Goal: Information Seeking & Learning: Learn about a topic

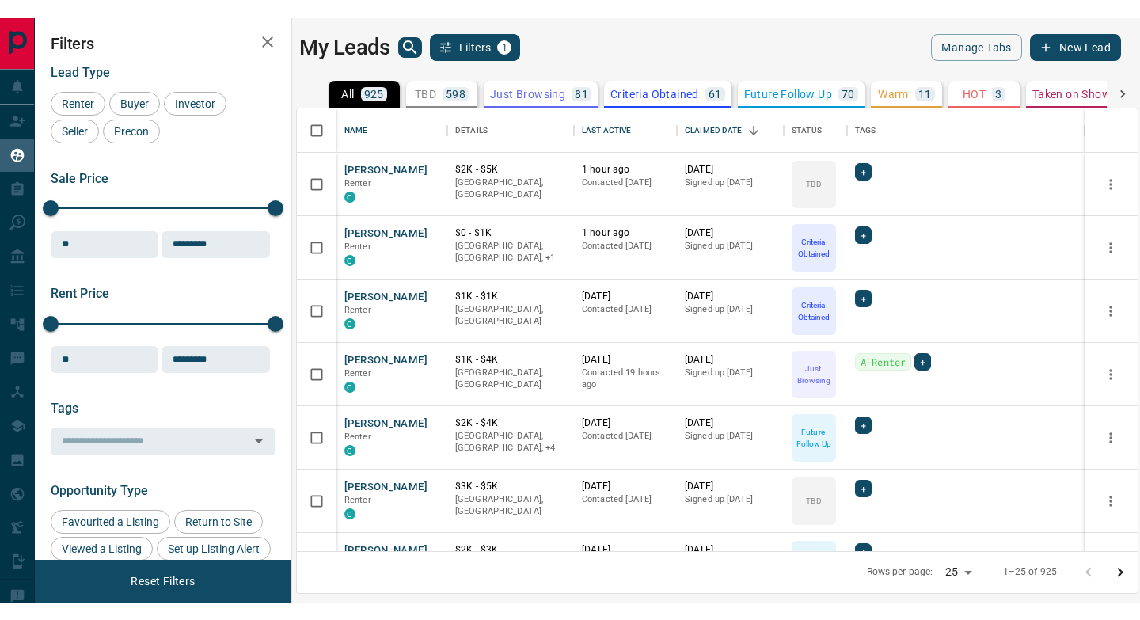
scroll to position [442, 840]
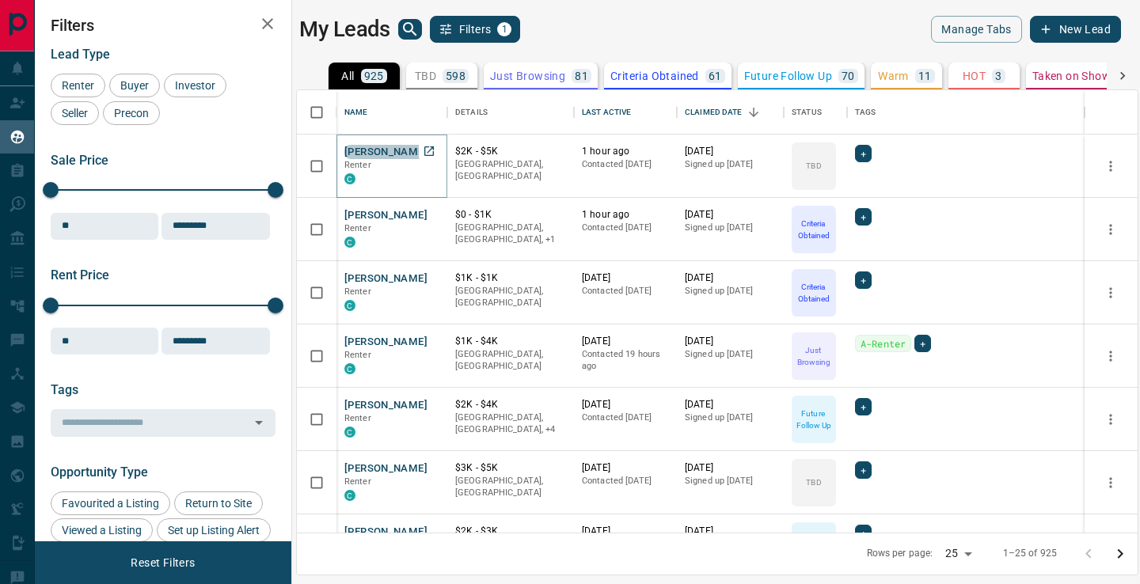
click at [411, 154] on button "[PERSON_NAME]" at bounding box center [385, 152] width 83 height 15
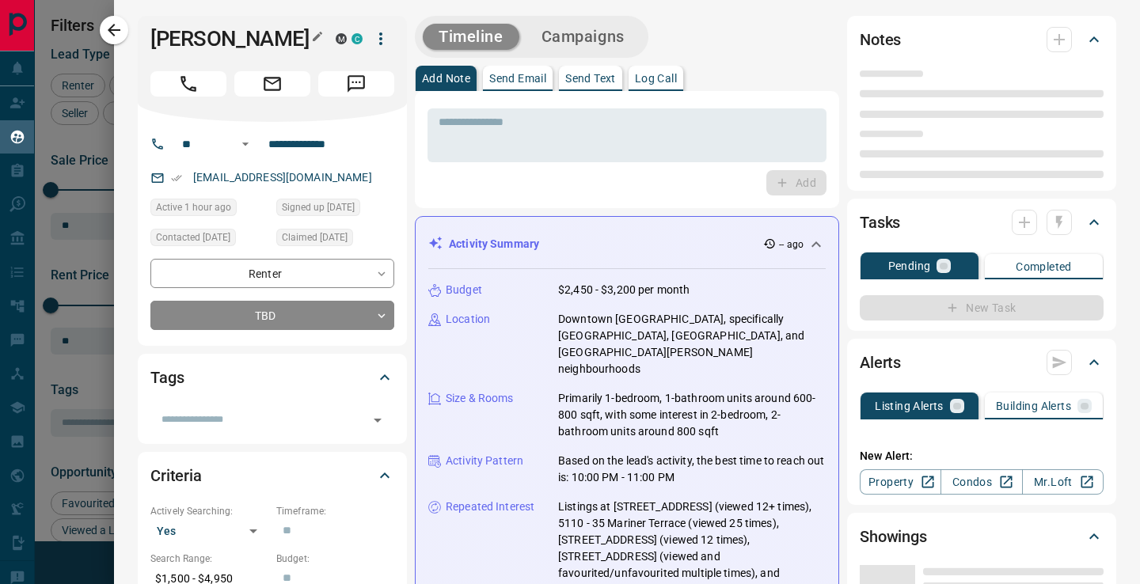
type input "**"
type input "**********"
type input "**"
type input "*"
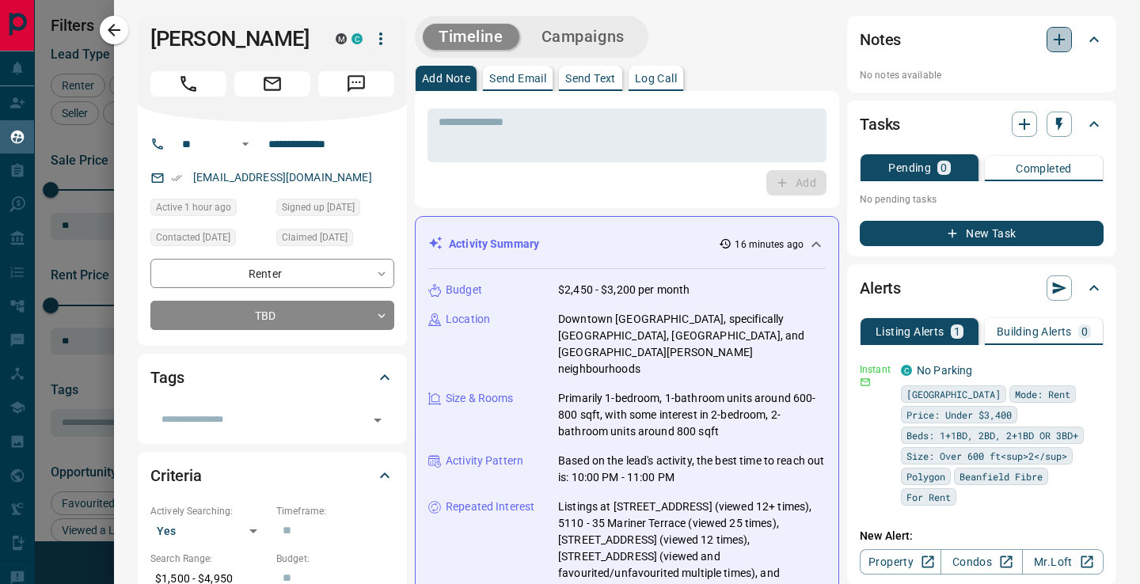
click at [1060, 46] on icon "button" at bounding box center [1058, 39] width 19 height 19
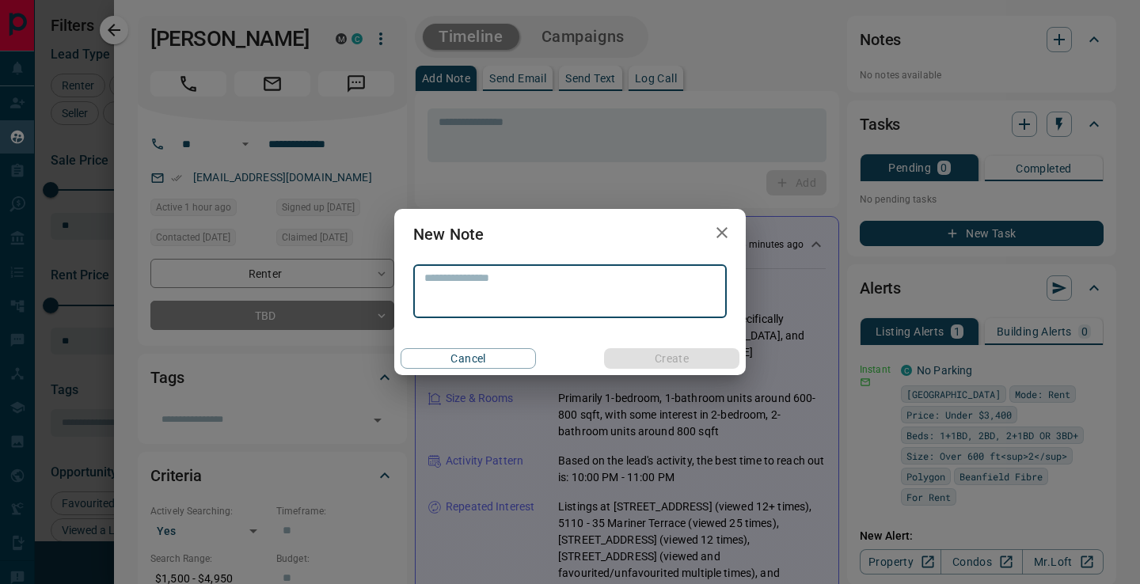
type textarea "*"
type textarea "**********"
click at [616, 366] on button "Create" at bounding box center [671, 358] width 135 height 21
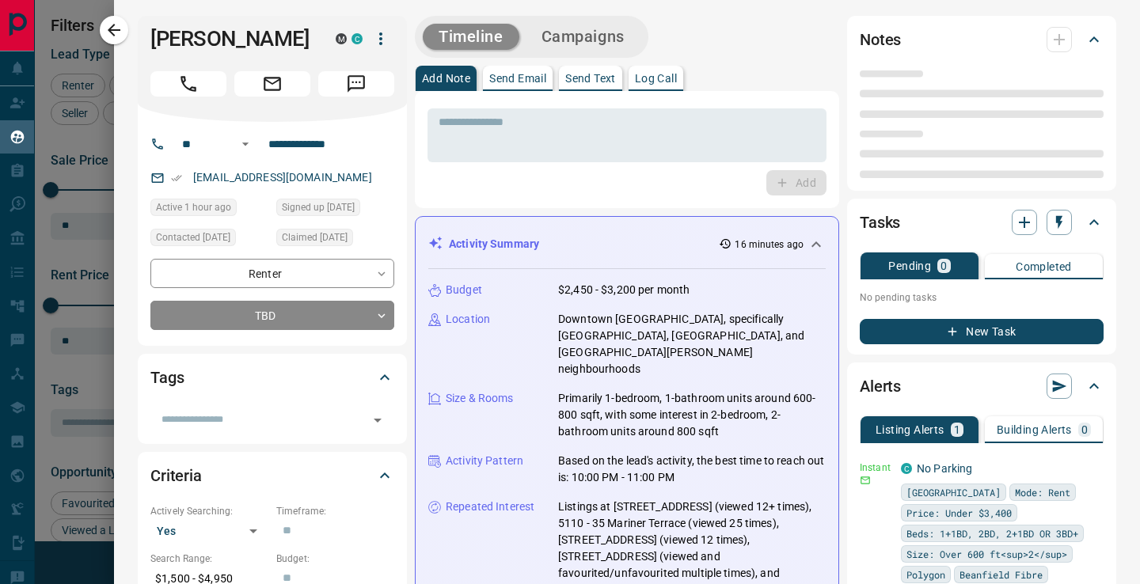
click at [343, 351] on div "**********" at bounding box center [570, 292] width 1140 height 584
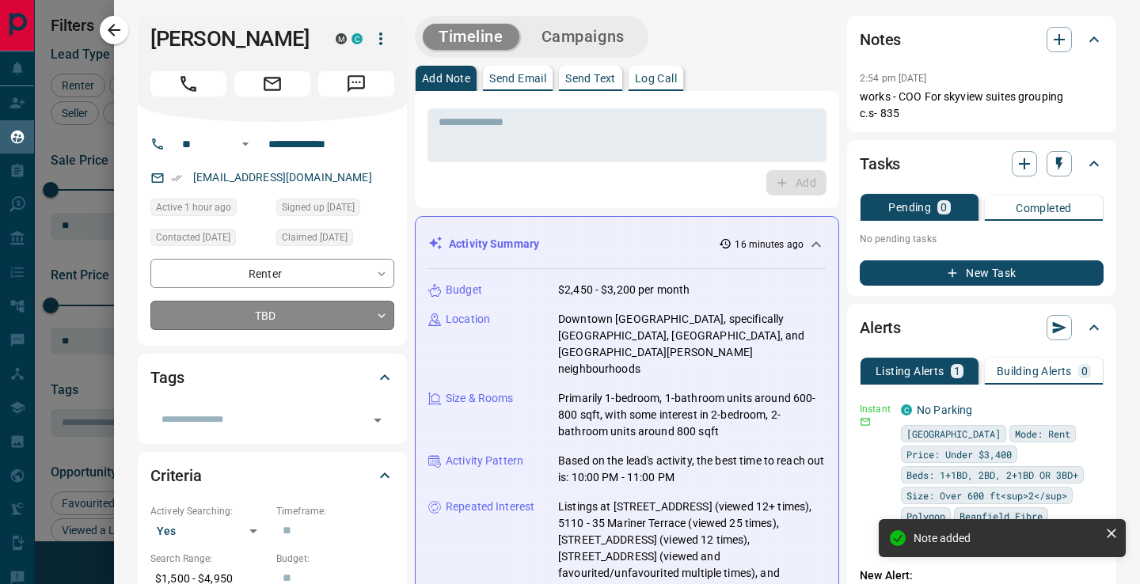
click at [348, 340] on body "Lead Transfers Claim Leads My Leads Tasks Opportunities Deals Campaigns Automat…" at bounding box center [570, 282] width 1140 height 564
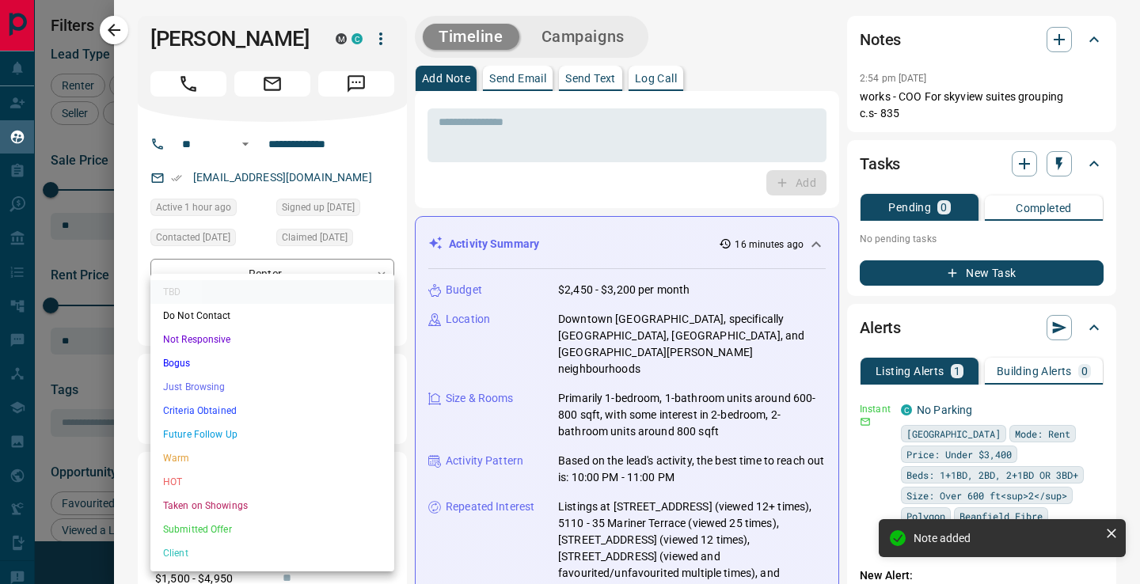
click at [211, 409] on li "Criteria Obtained" at bounding box center [272, 411] width 244 height 24
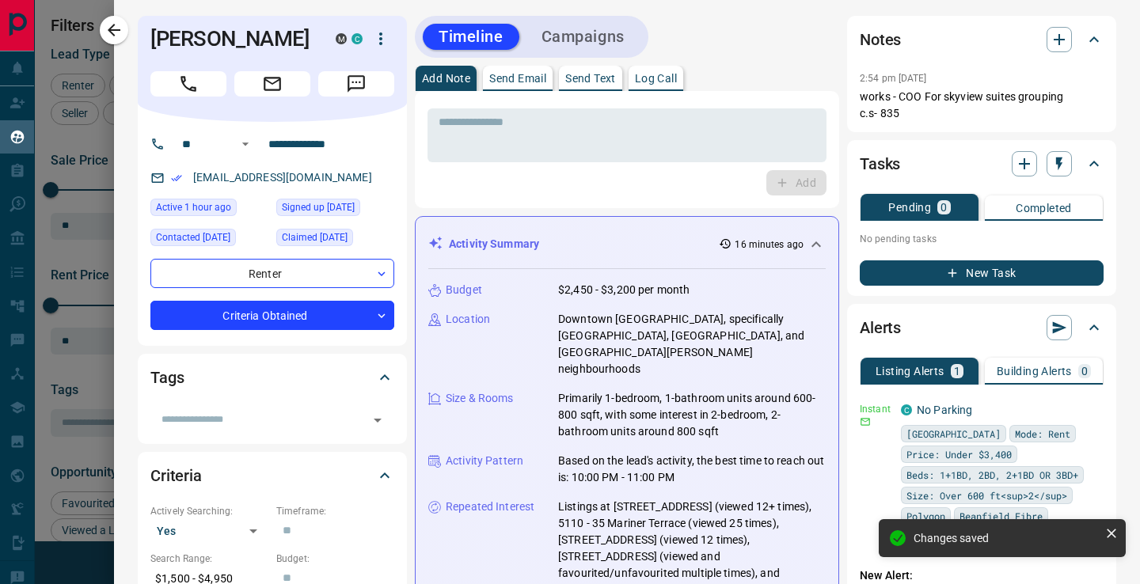
type input "*"
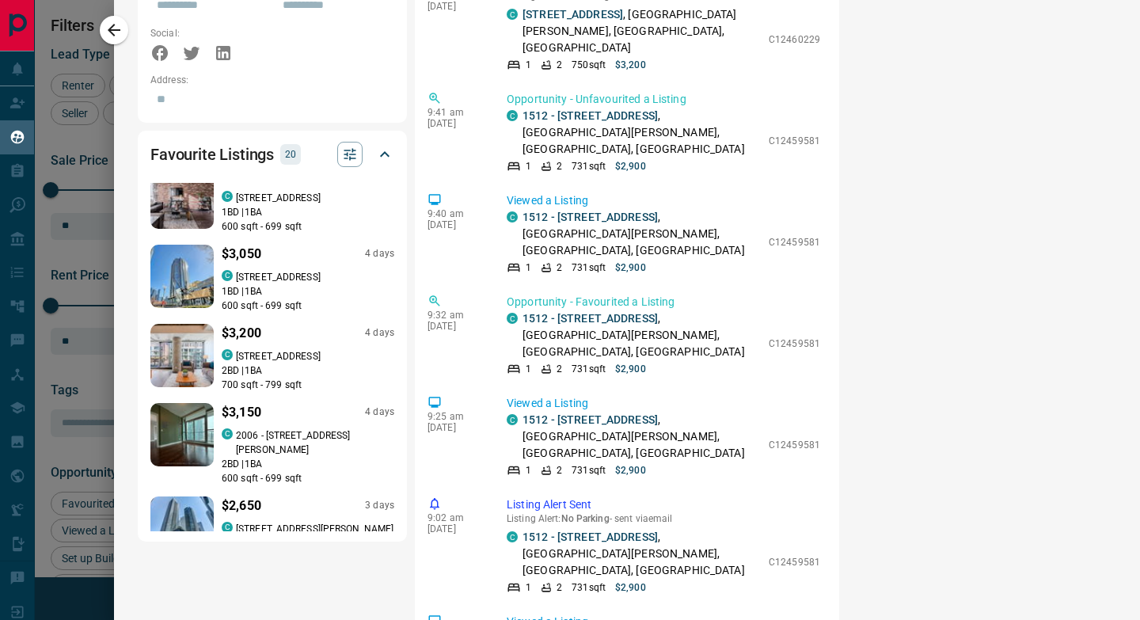
scroll to position [909, 0]
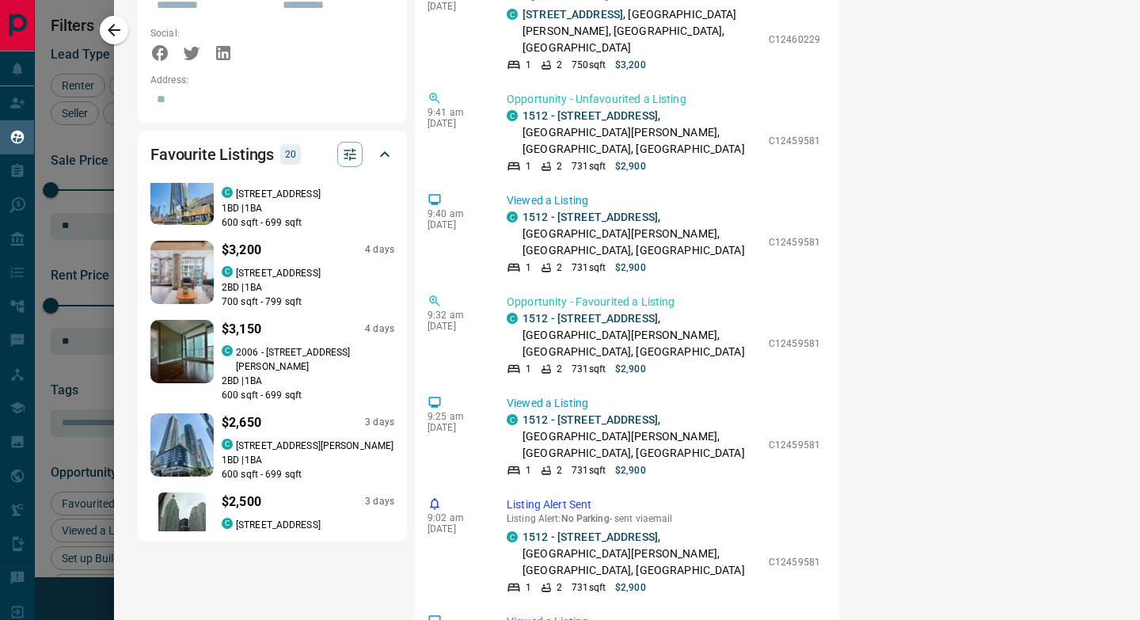
click at [292, 266] on p "[STREET_ADDRESS]" at bounding box center [278, 273] width 85 height 14
click at [419, 130] on div "​ 2:55 pm [DATE] Status Change [PERSON_NAME] changed the status for [PERSON_NAM…" at bounding box center [627, 251] width 424 height 1348
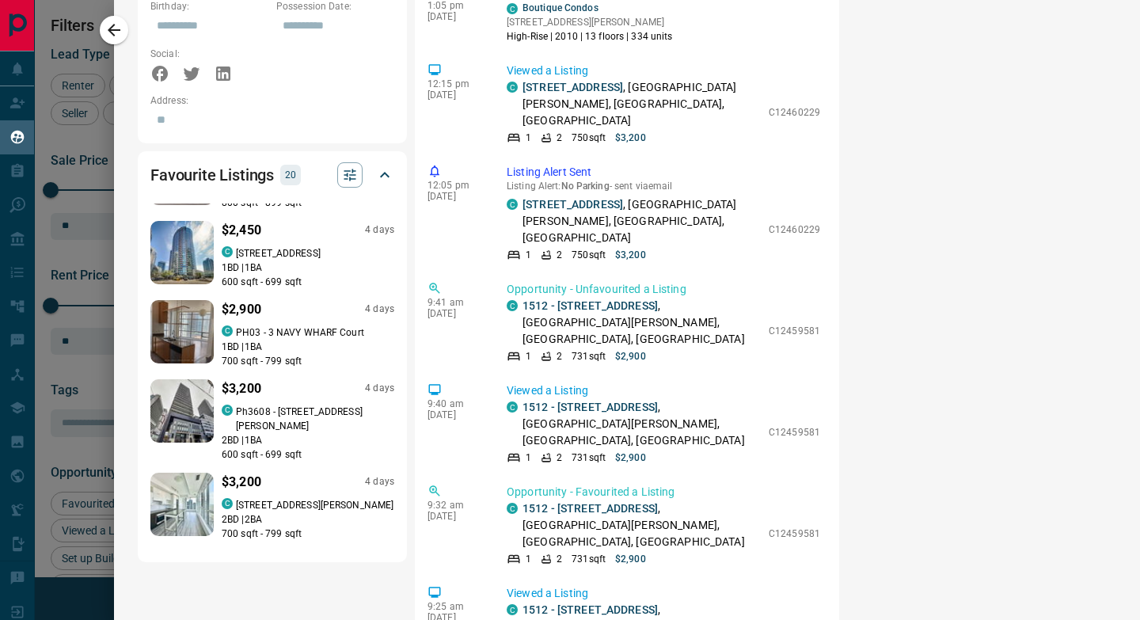
scroll to position [408, 0]
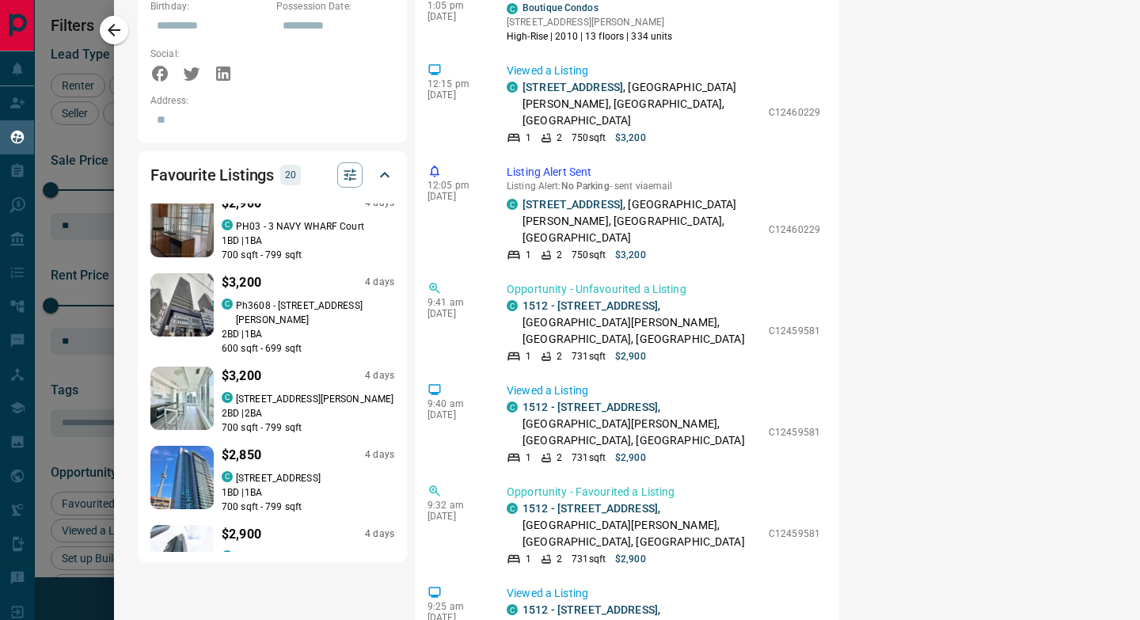
click at [273, 298] on p "Ph3608 - [STREET_ADDRESS][PERSON_NAME]" at bounding box center [315, 312] width 158 height 28
click at [406, 219] on div "Favourite Listings 20 $2,900 4 days C 3806 - [GEOGRAPHIC_DATA] 1 BD | 1 BA 700 …" at bounding box center [272, 356] width 269 height 411
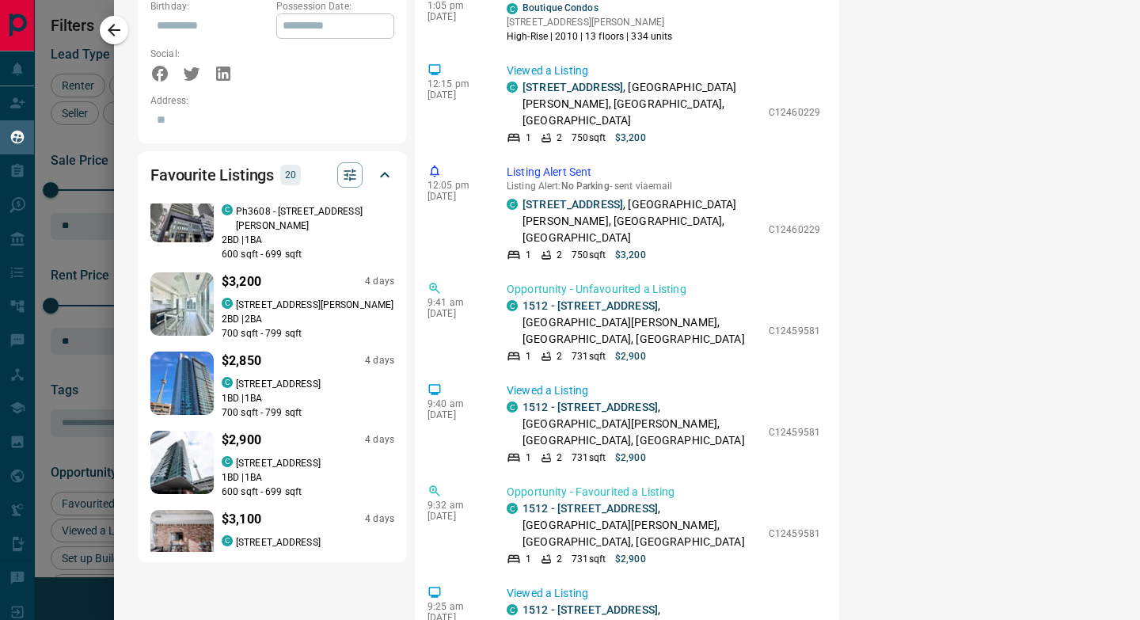
scroll to position [502, 0]
click at [228, 510] on div "$3,100 4 days C 2304 - 88 Blue Jays Way 1 BD | 1 BA 600 sqft - 699 sqft" at bounding box center [308, 544] width 173 height 68
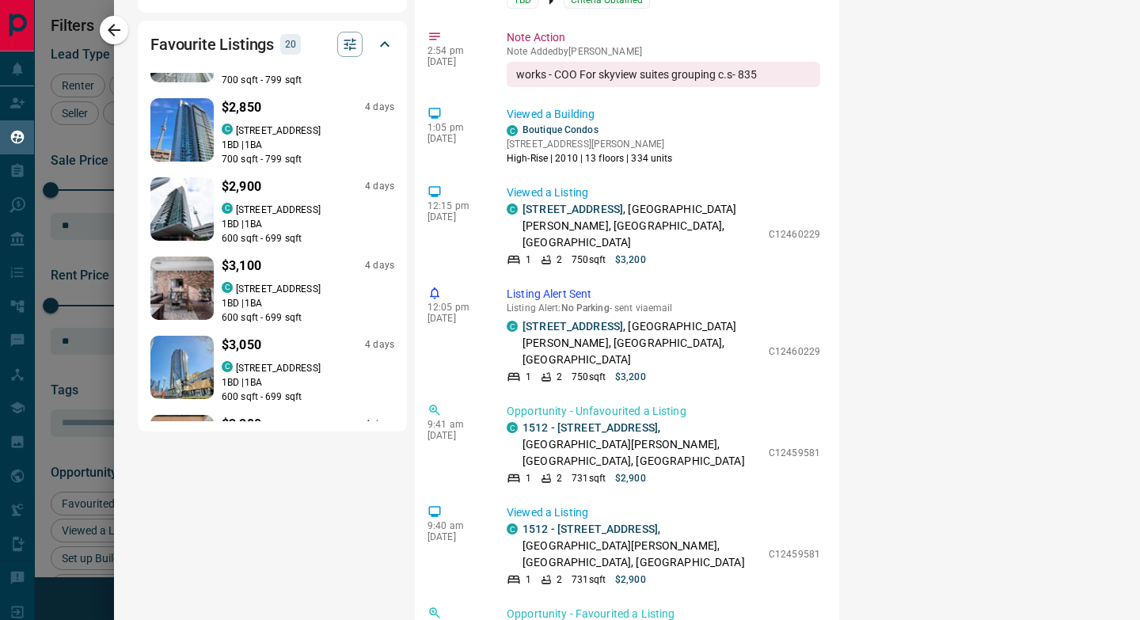
scroll to position [622, 0]
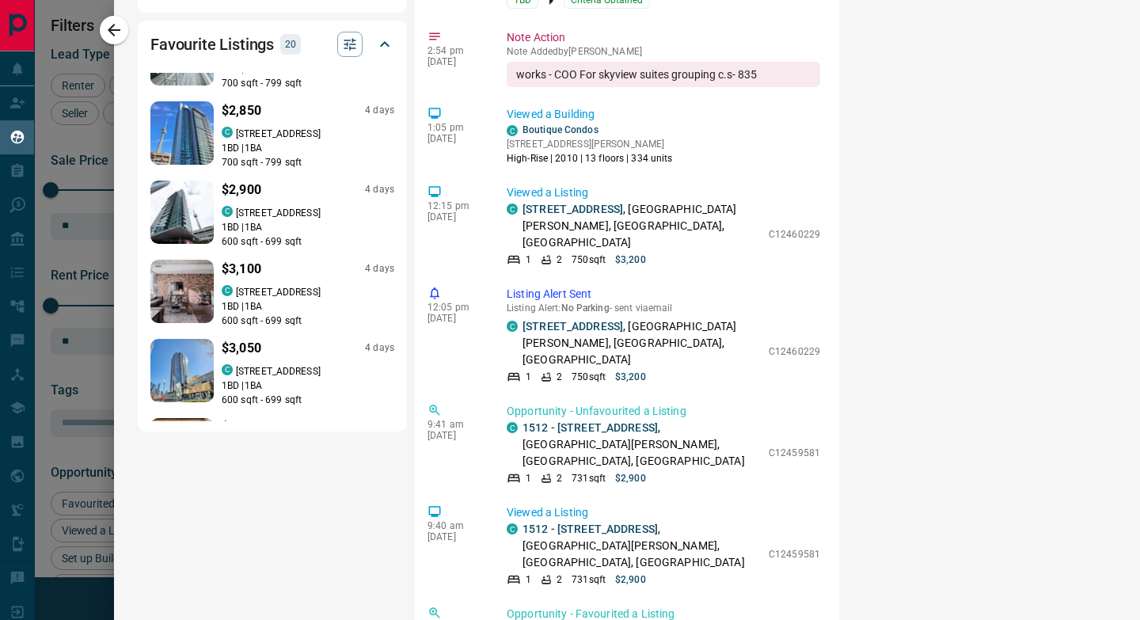
click at [286, 260] on div "$3,100 4 days C 2304 - 88 Blue Jays Way 1 BD | 1 BA 600 sqft - 699 sqft" at bounding box center [308, 294] width 173 height 68
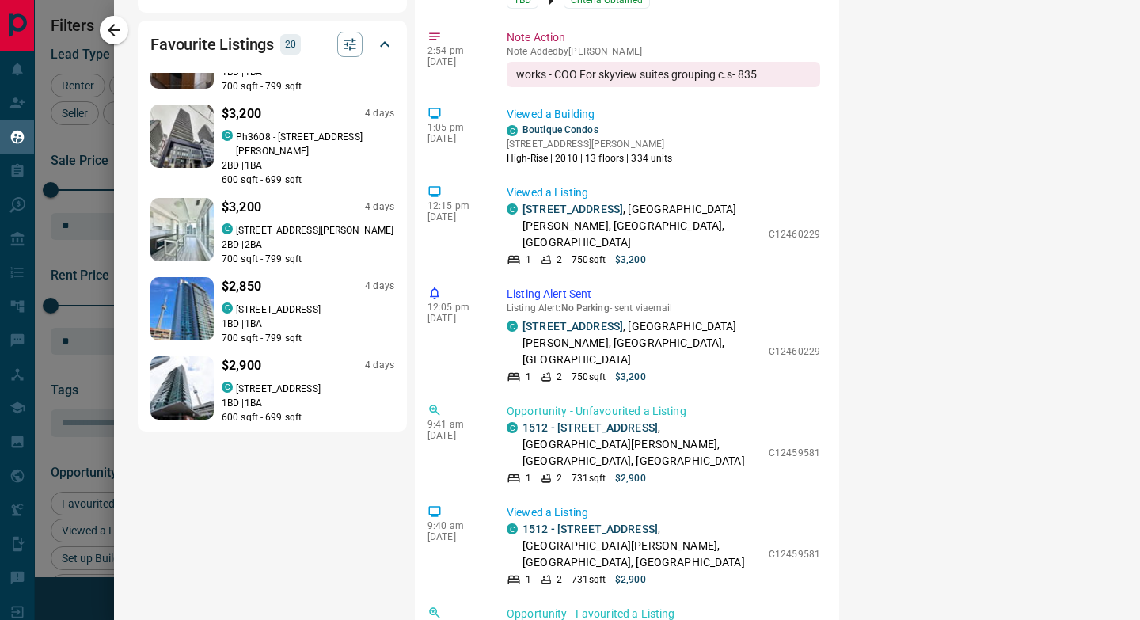
scroll to position [446, 0]
click at [261, 199] on div "$3,200 4 days C [STREET_ADDRESS][PERSON_NAME] | 2 BA 700 sqft - 799 sqft" at bounding box center [308, 233] width 173 height 68
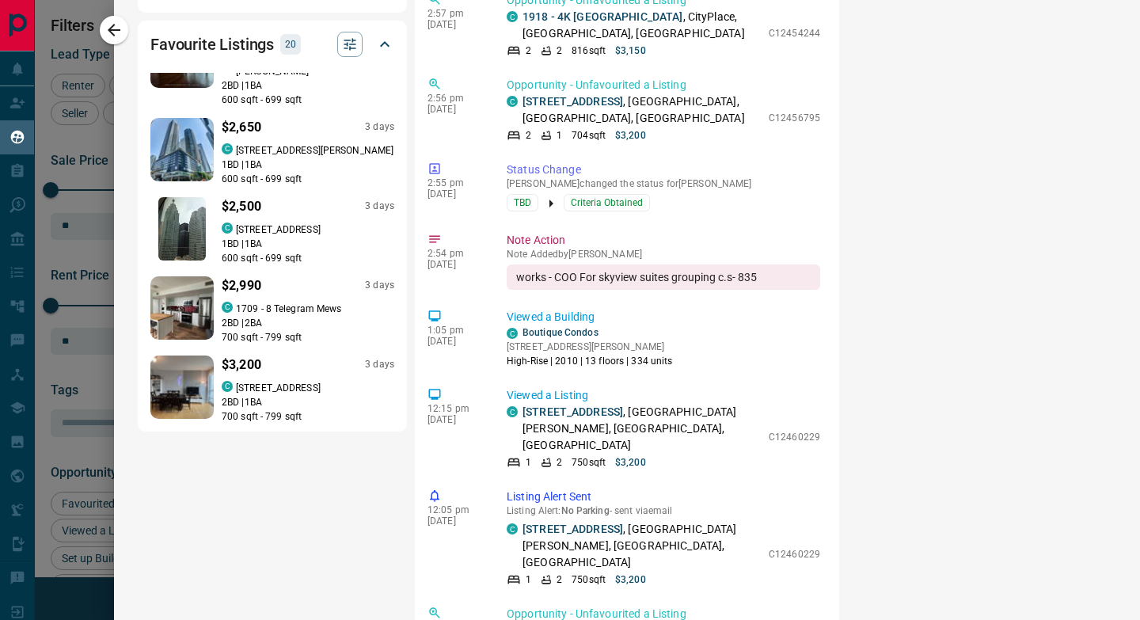
scroll to position [1092, 0]
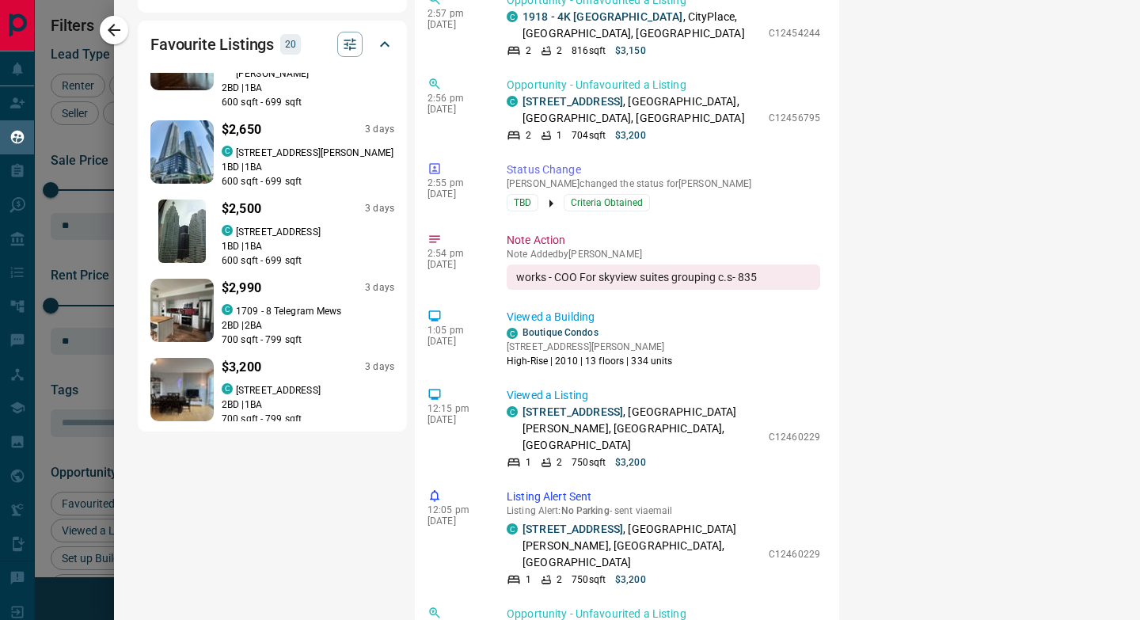
click at [287, 304] on p "1709 - 8 Telegram Mews" at bounding box center [288, 311] width 105 height 14
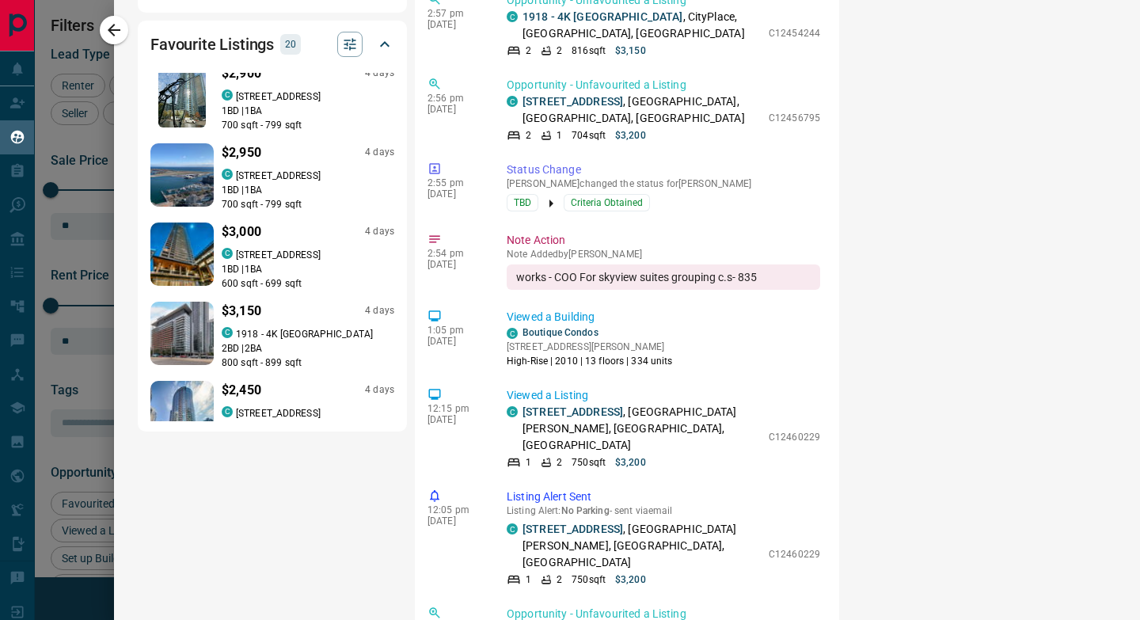
scroll to position [0, 0]
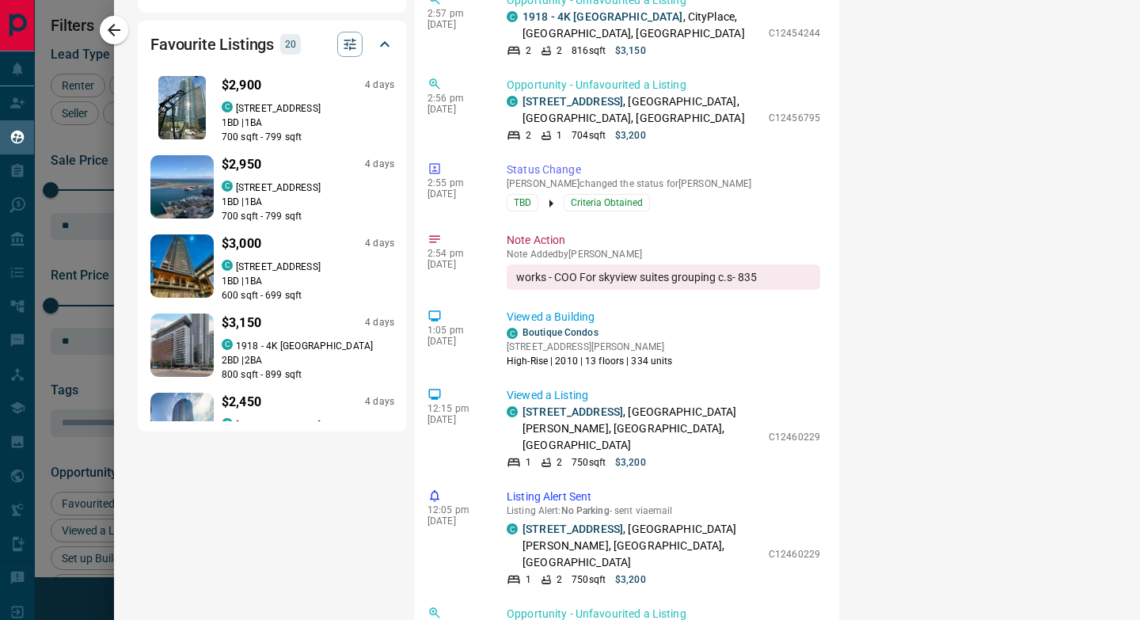
click at [267, 180] on p "[STREET_ADDRESS]" at bounding box center [278, 187] width 85 height 14
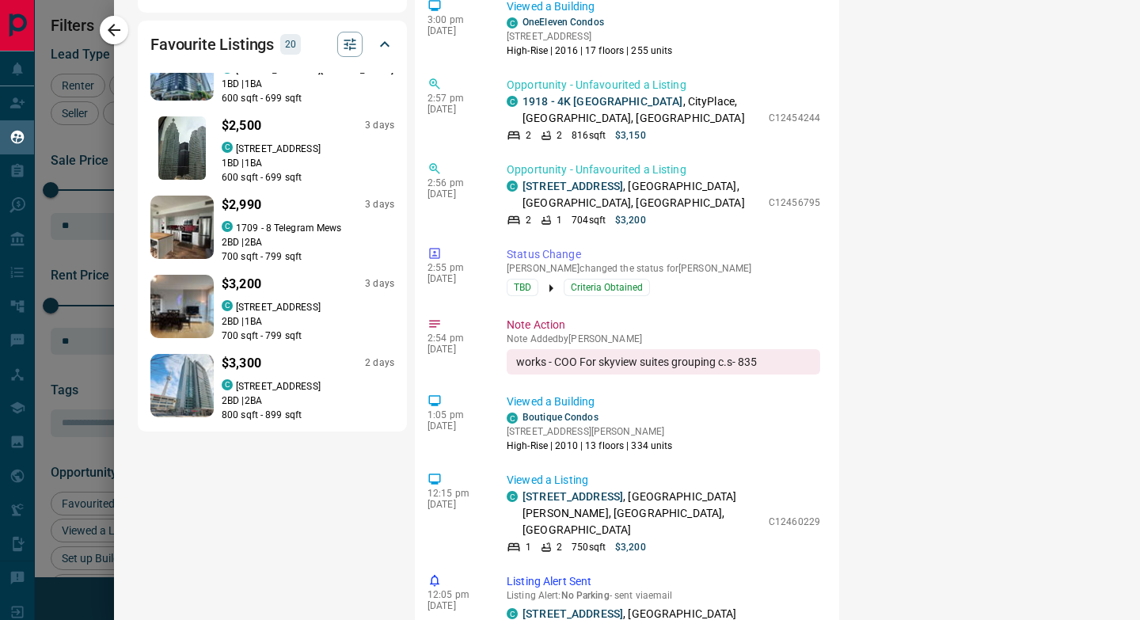
scroll to position [1178, 0]
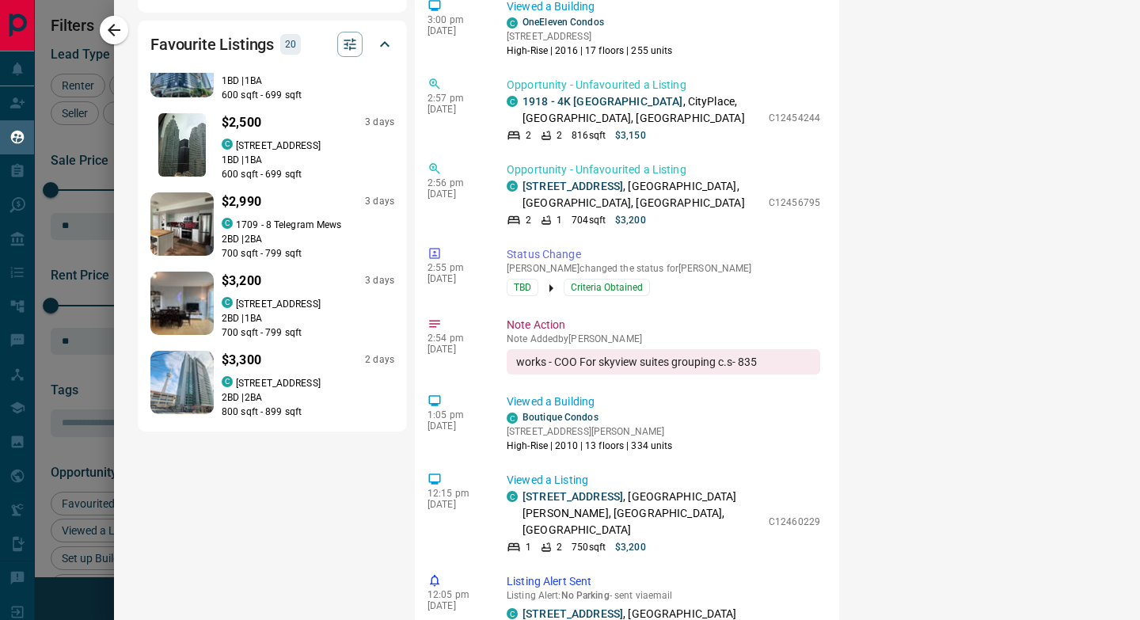
click at [275, 376] on p "[STREET_ADDRESS]" at bounding box center [278, 383] width 85 height 14
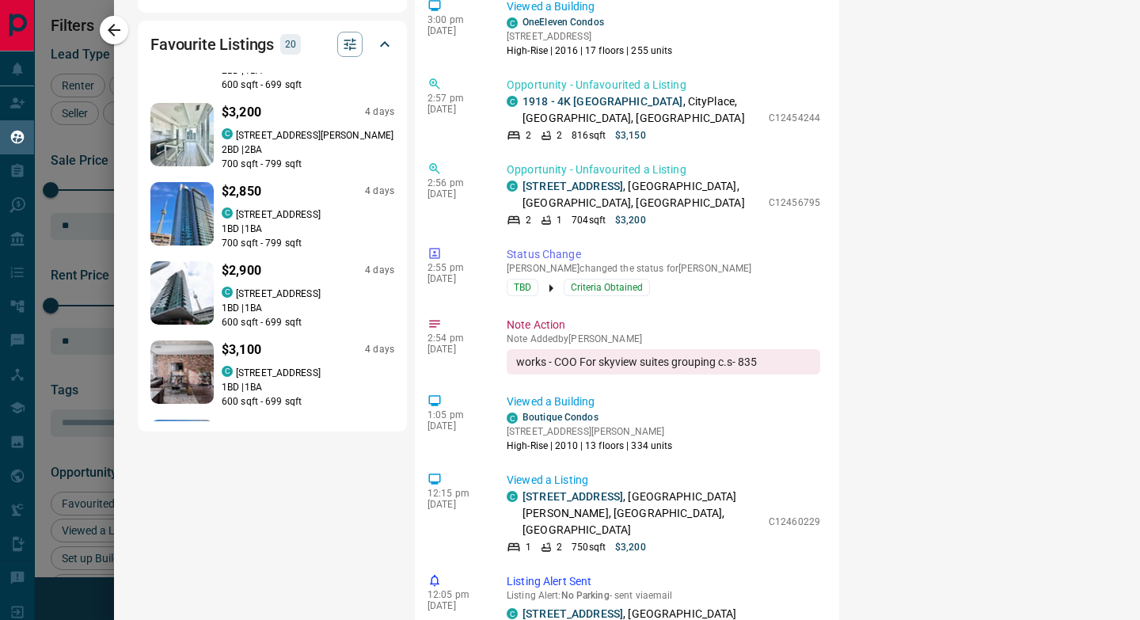
scroll to position [518, 0]
